Goal: Transaction & Acquisition: Purchase product/service

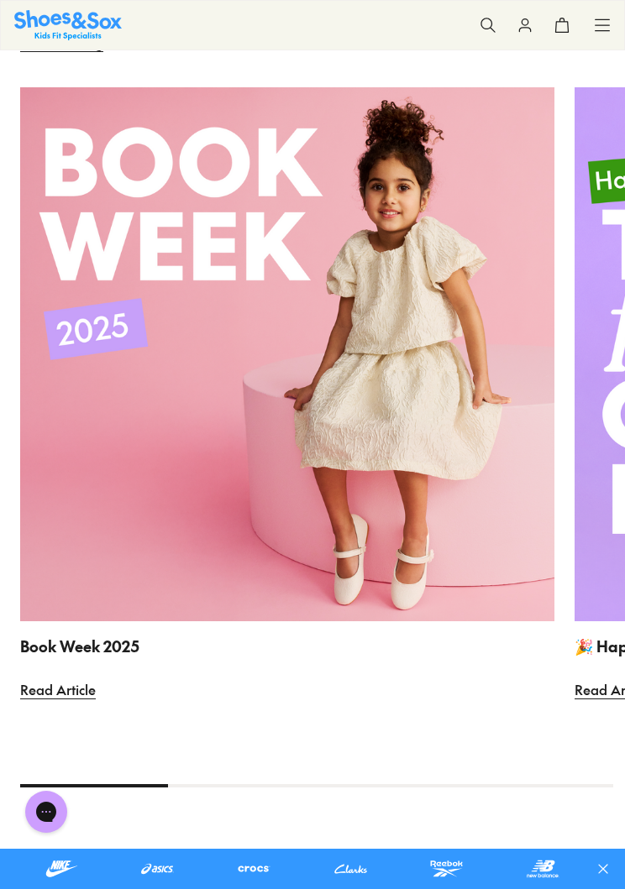
scroll to position [8441, 0]
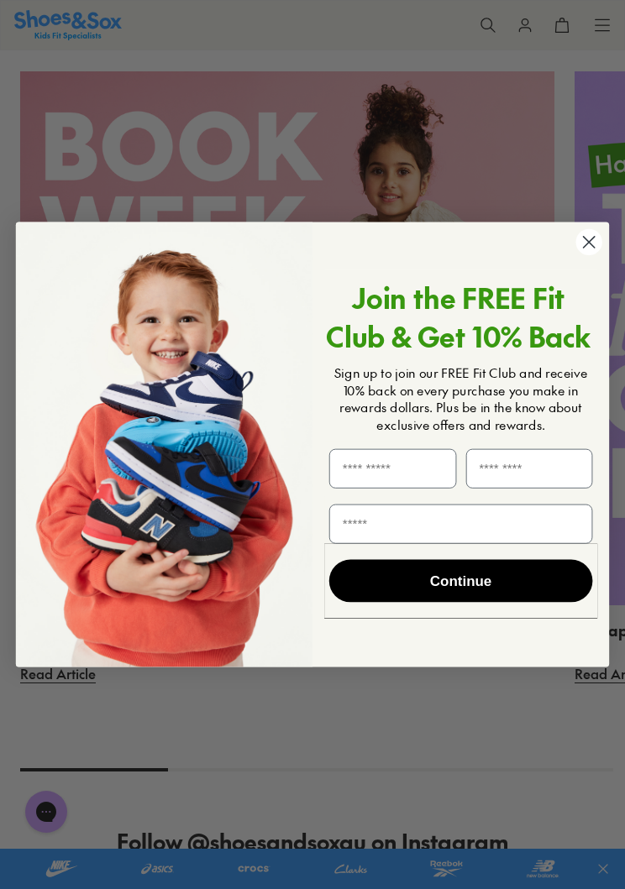
click at [586, 255] on circle "Close dialog" at bounding box center [588, 242] width 26 height 26
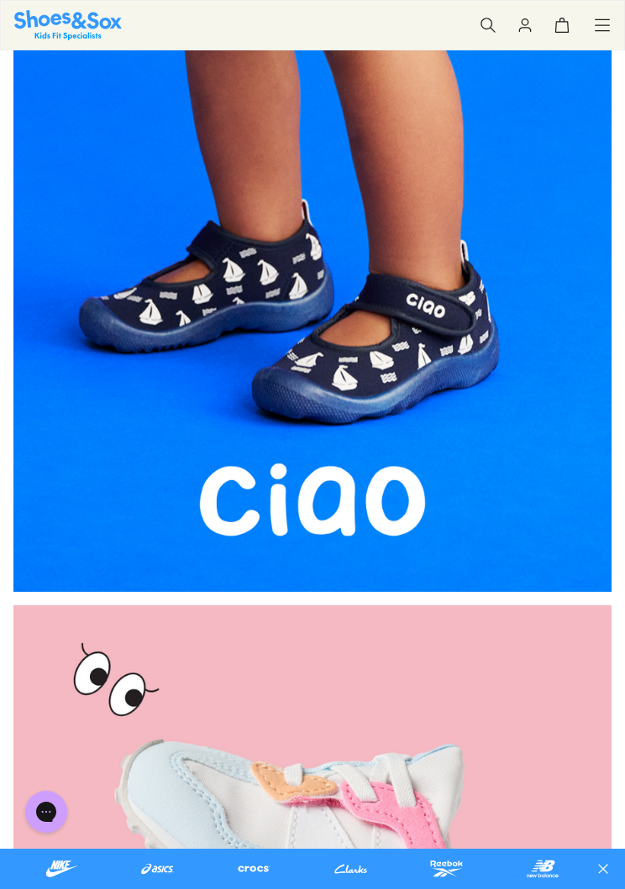
scroll to position [0, 0]
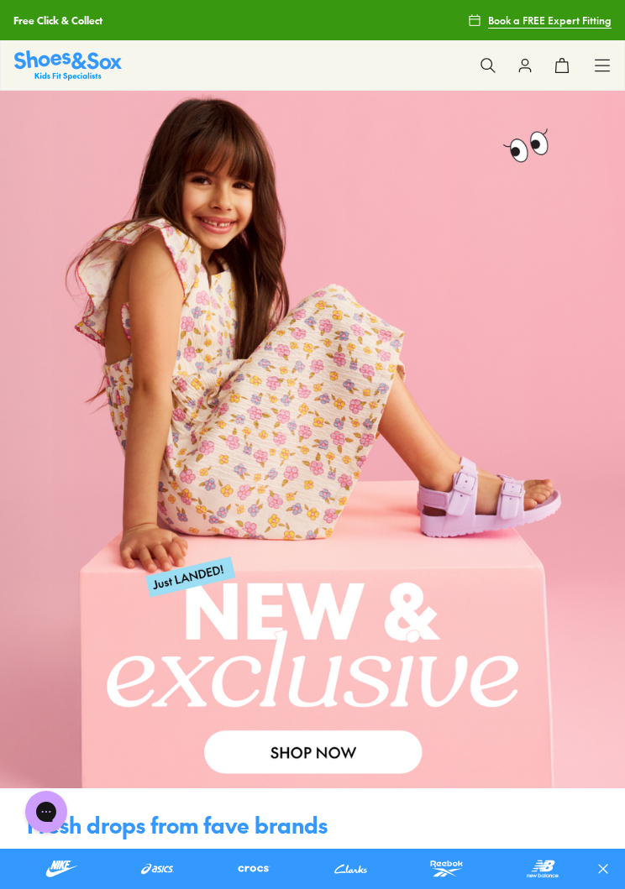
click at [598, 68] on icon at bounding box center [602, 65] width 17 height 17
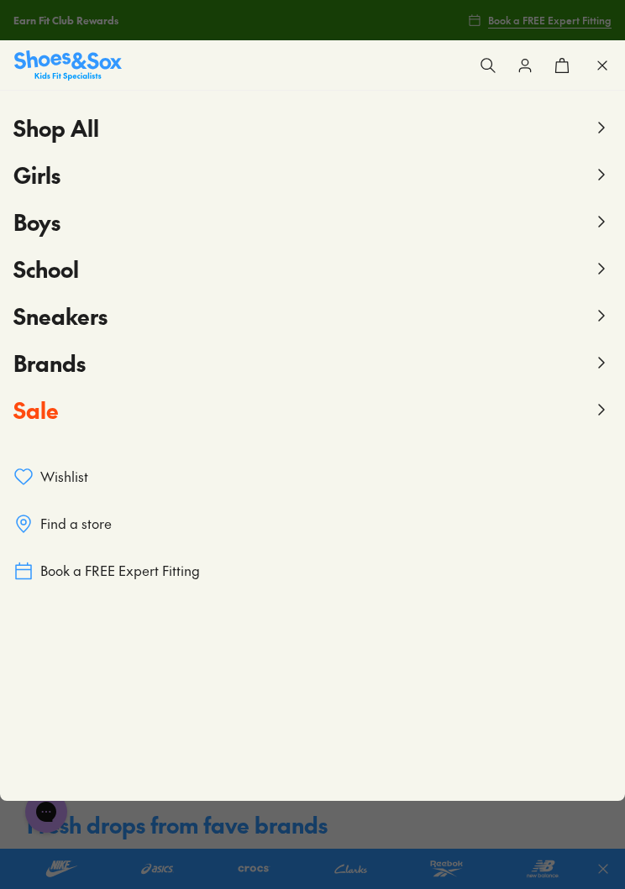
click at [56, 416] on span "Sale" at bounding box center [35, 410] width 45 height 30
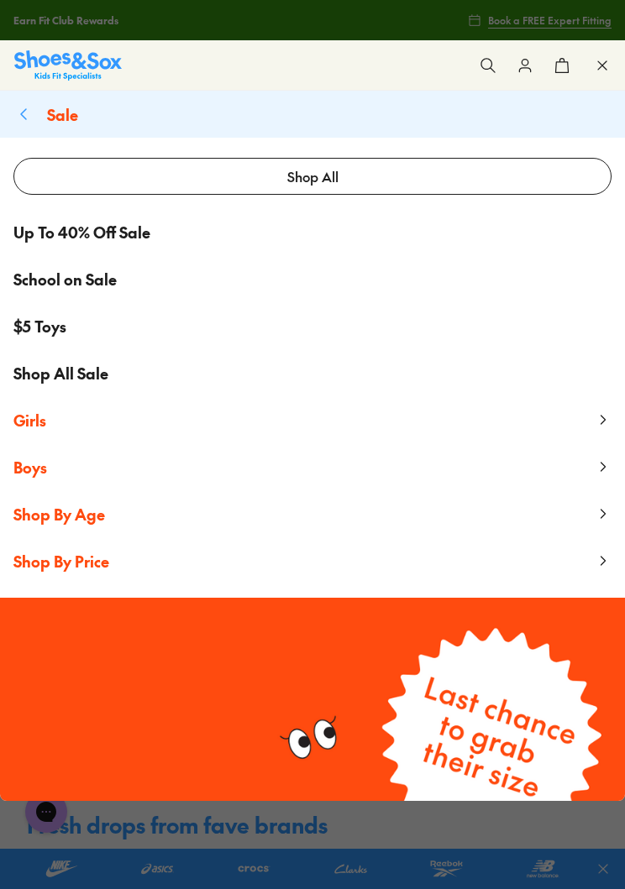
click at [63, 480] on button "Boys" at bounding box center [312, 466] width 625 height 47
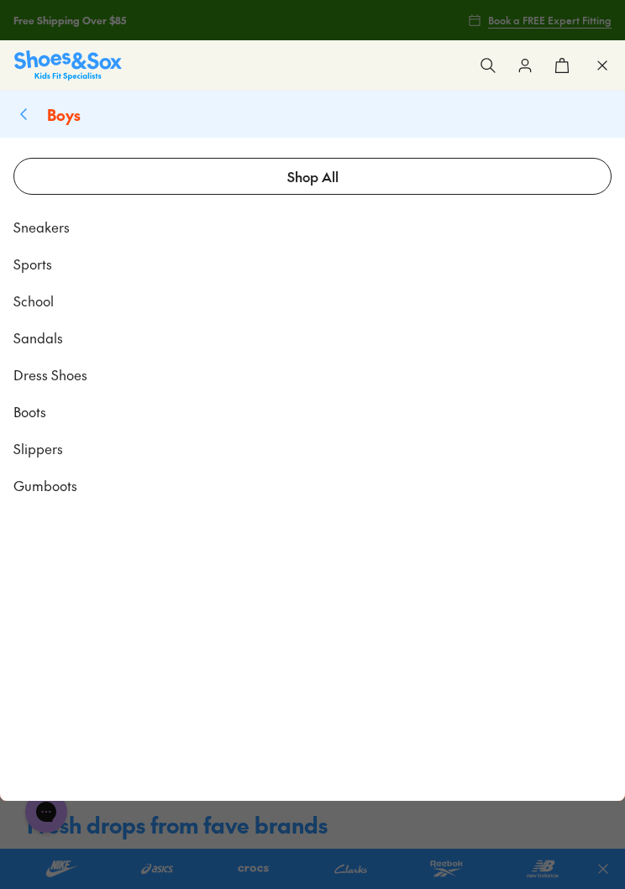
click at [66, 118] on span "Boys" at bounding box center [64, 114] width 34 height 21
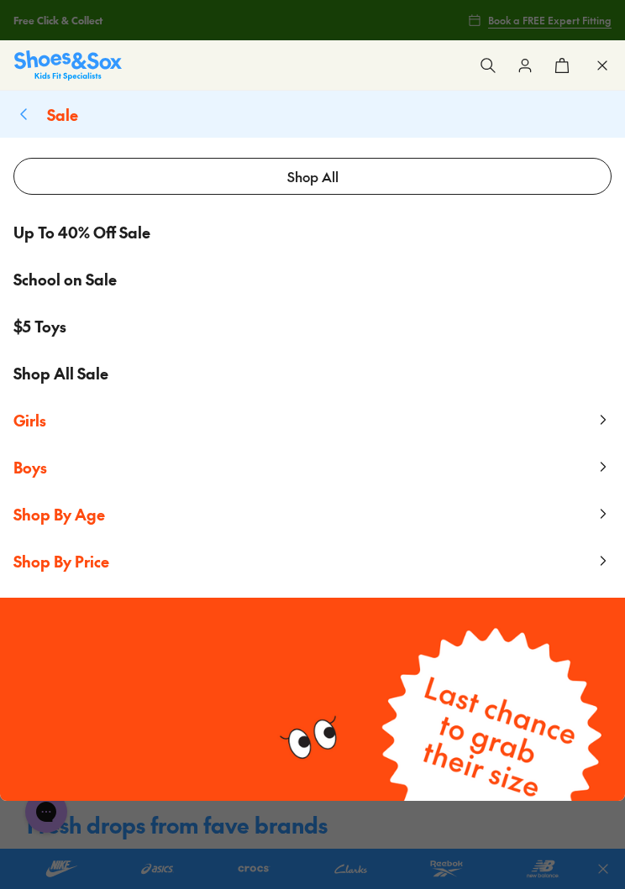
click at [146, 225] on span "Up To 40% Off Sale" at bounding box center [81, 232] width 137 height 23
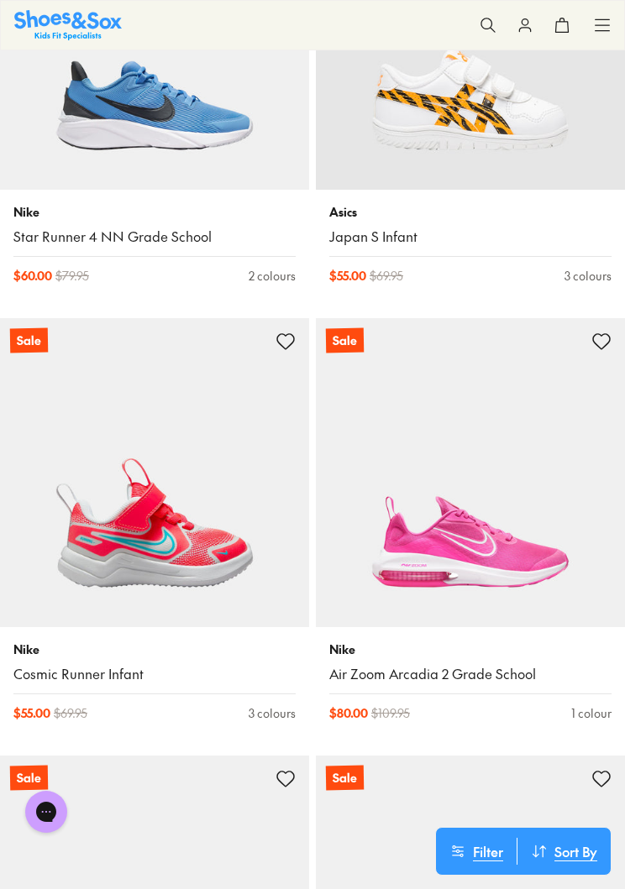
scroll to position [5708, 0]
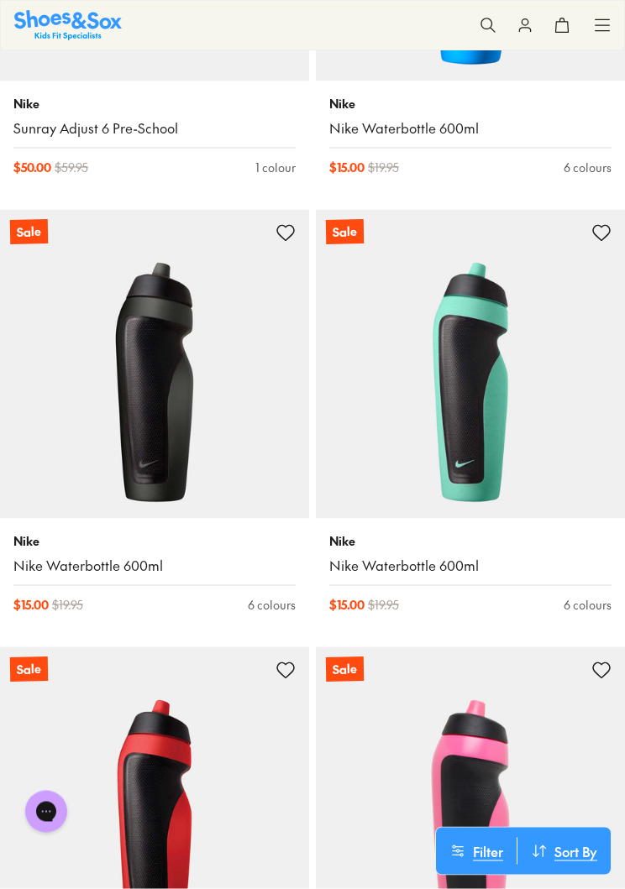
scroll to position [10621, 0]
